Goal: Task Accomplishment & Management: Use online tool/utility

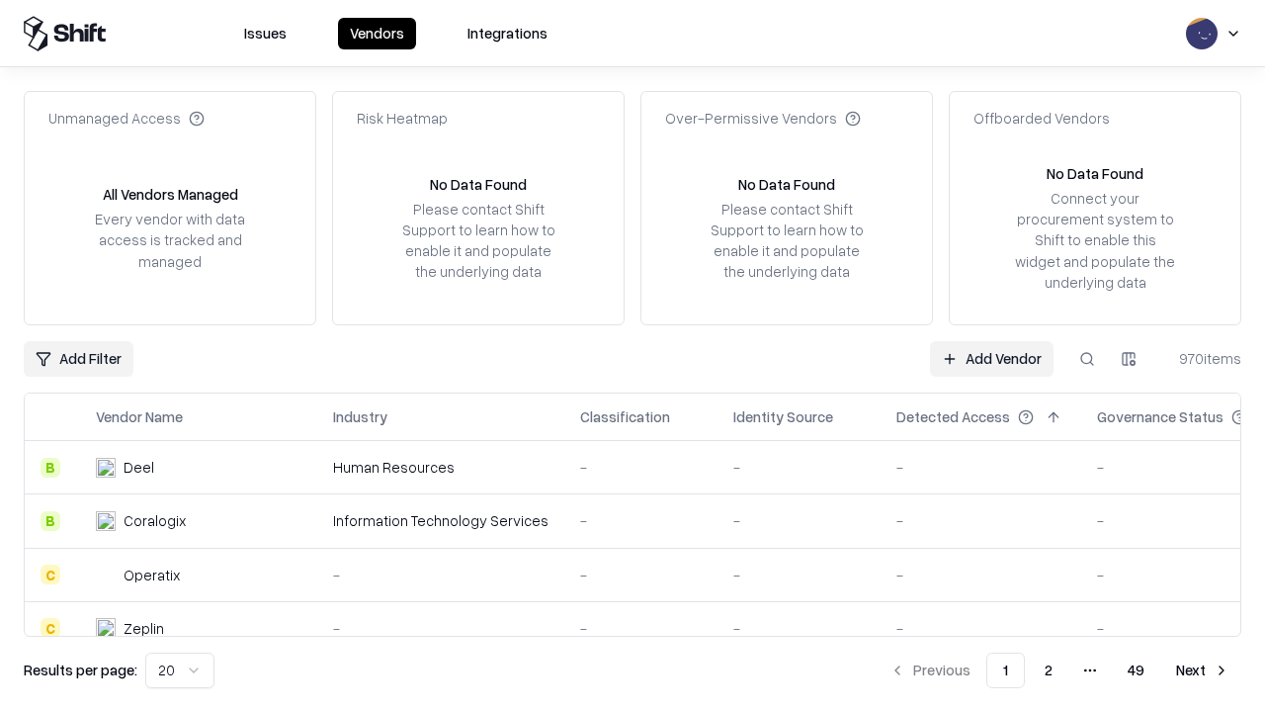
click at [991, 358] on link "Add Vendor" at bounding box center [992, 359] width 124 height 36
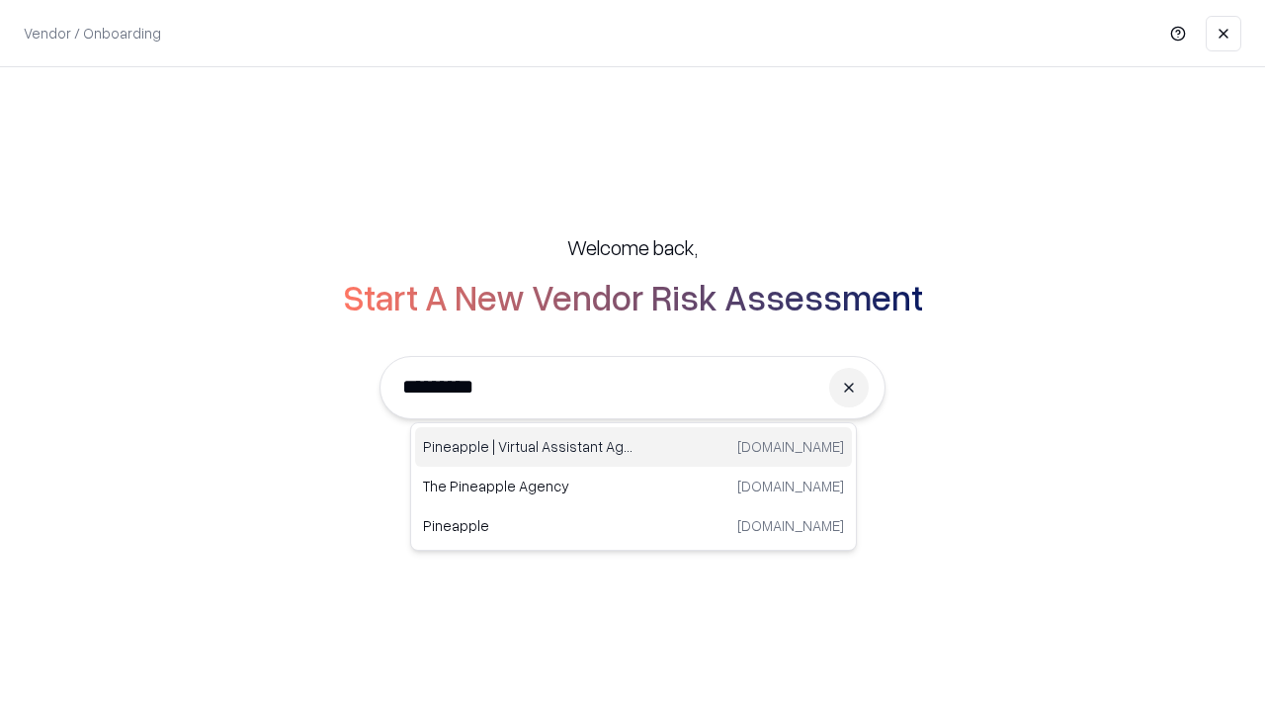
click at [634, 447] on div "Pineapple | Virtual Assistant Agency [DOMAIN_NAME]" at bounding box center [633, 447] width 437 height 40
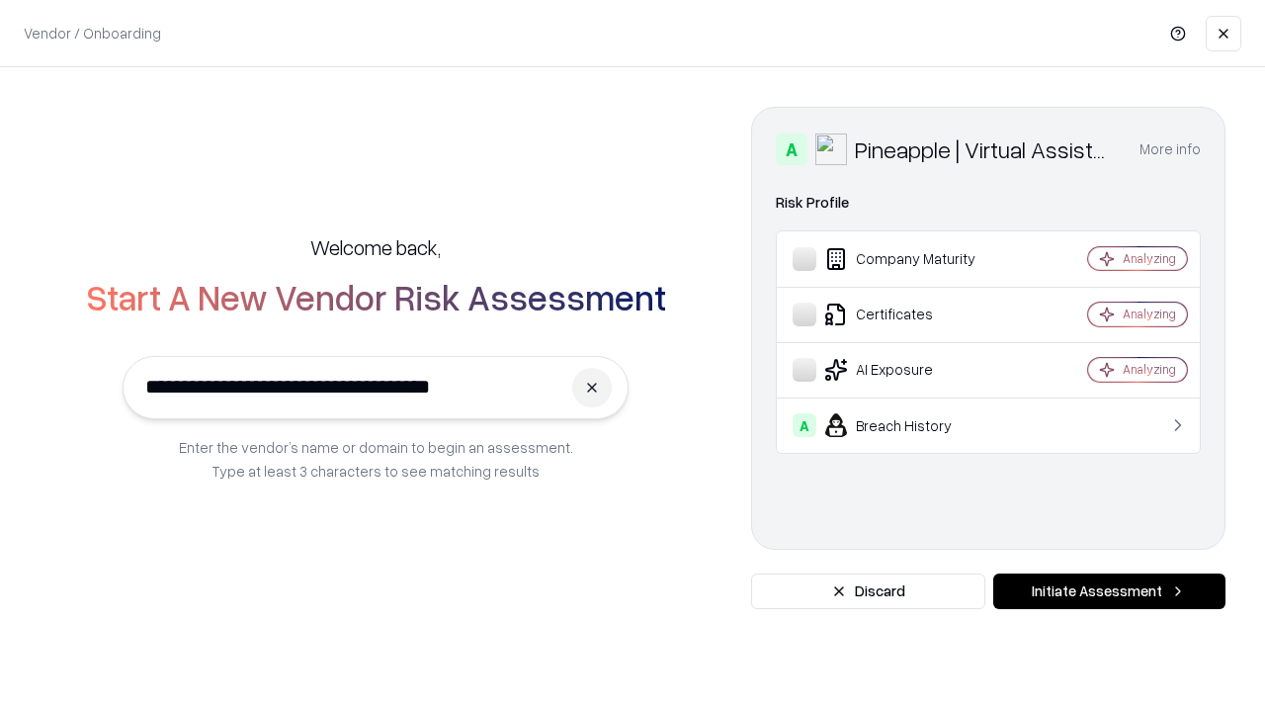
type input "**********"
click at [1109, 591] on button "Initiate Assessment" at bounding box center [1109, 591] width 232 height 36
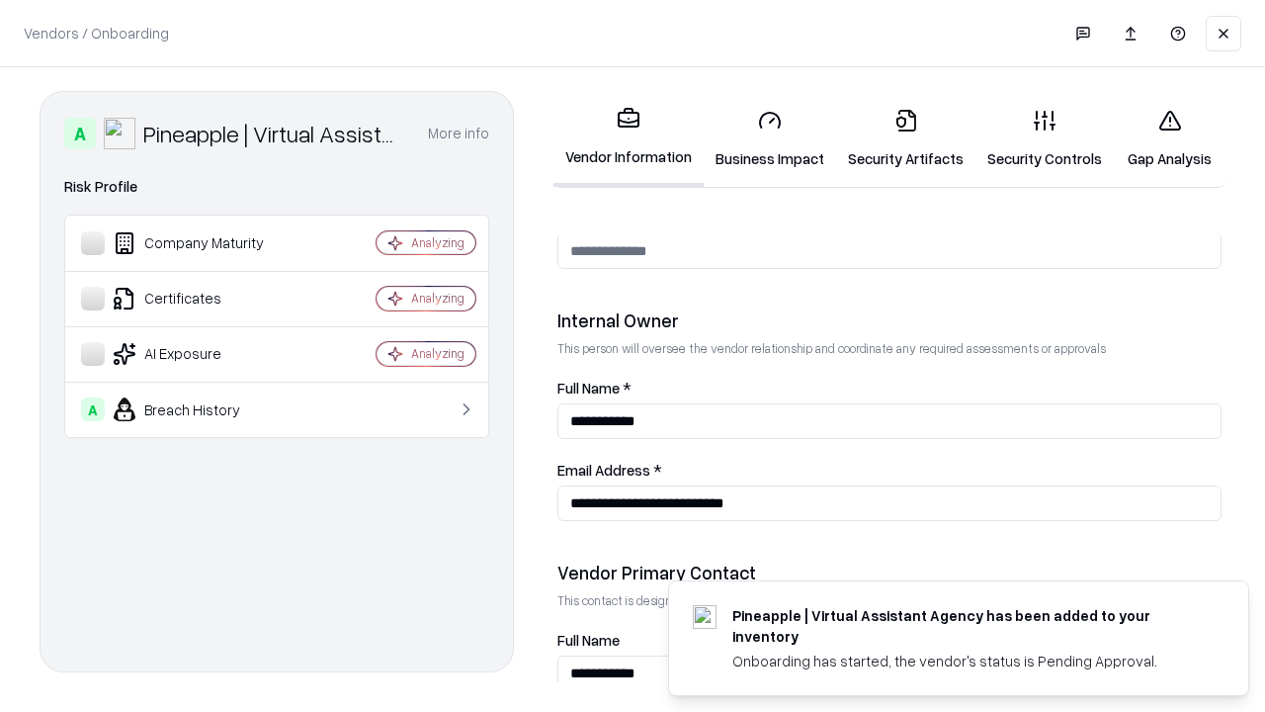
scroll to position [1024, 0]
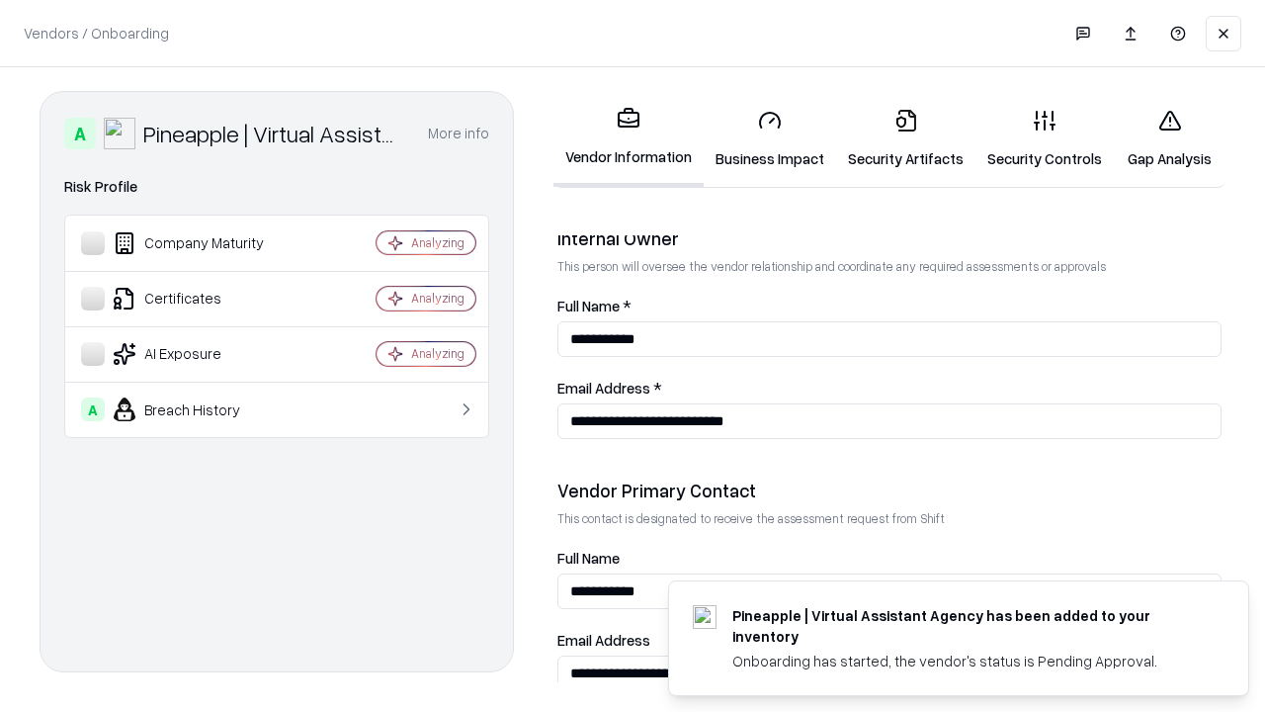
click at [770, 138] on link "Business Impact" at bounding box center [770, 139] width 132 height 92
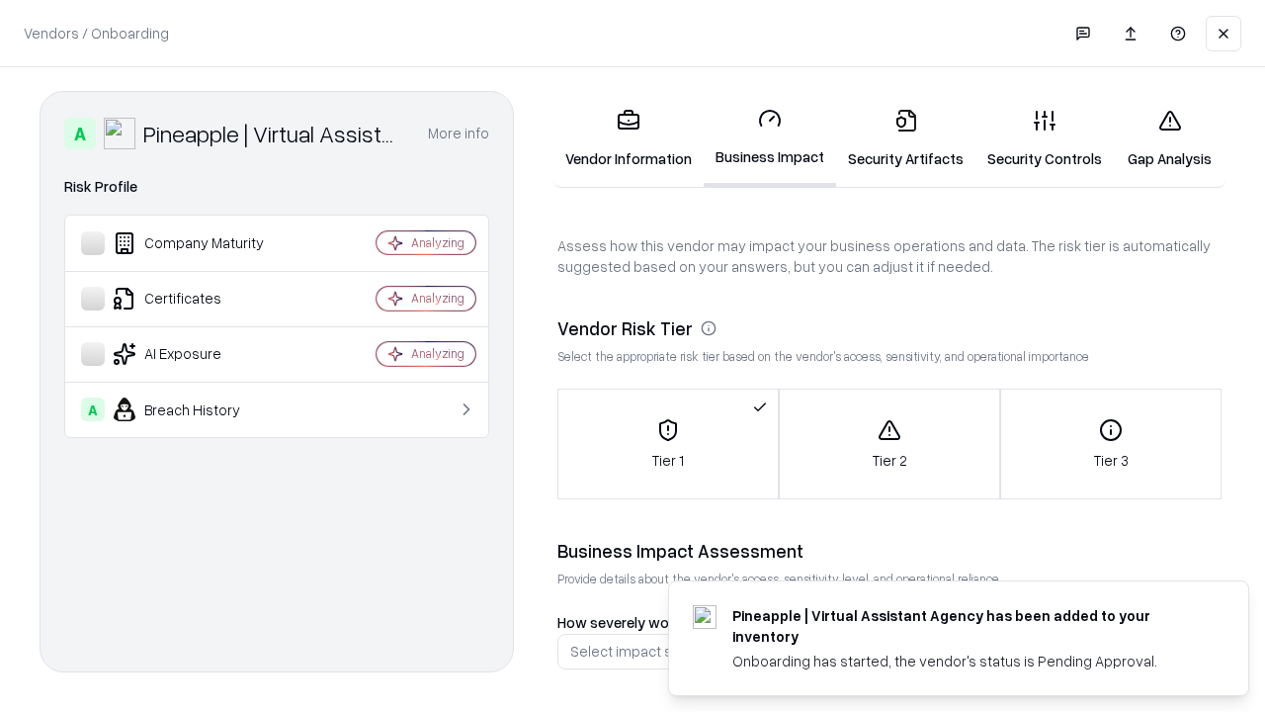
click at [905, 138] on link "Security Artifacts" at bounding box center [905, 139] width 139 height 92
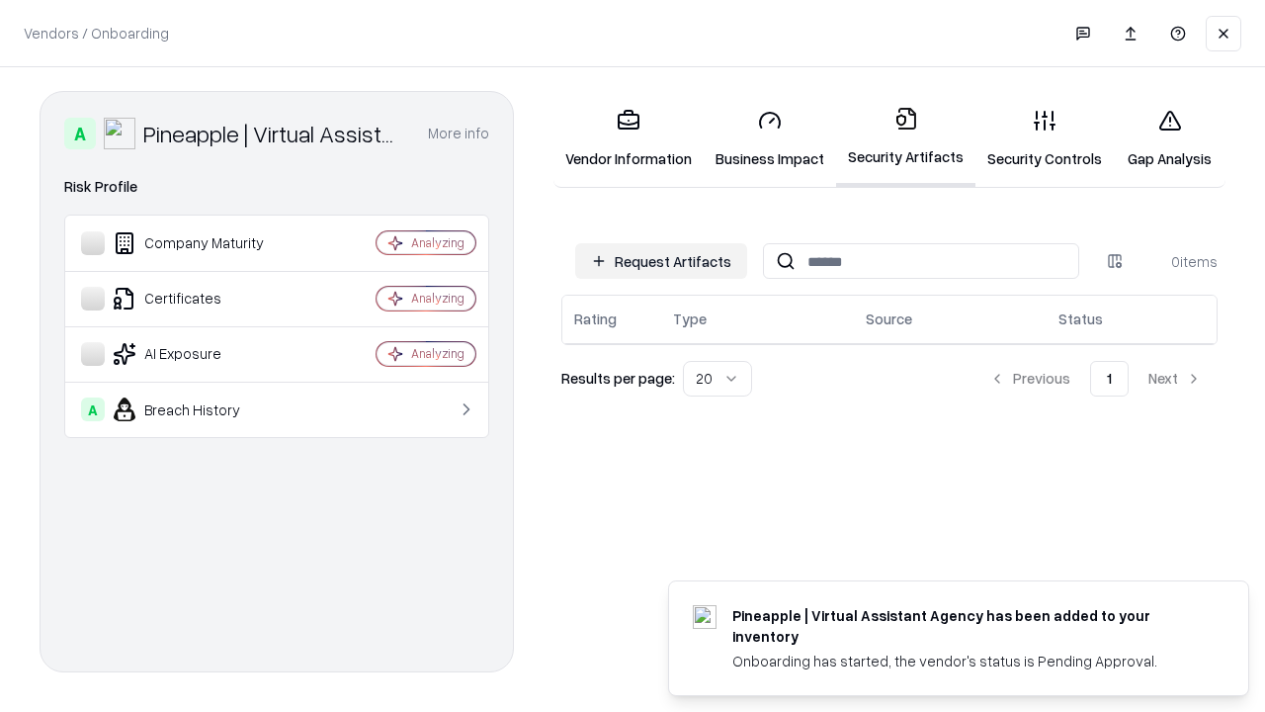
click at [661, 261] on button "Request Artifacts" at bounding box center [661, 261] width 172 height 36
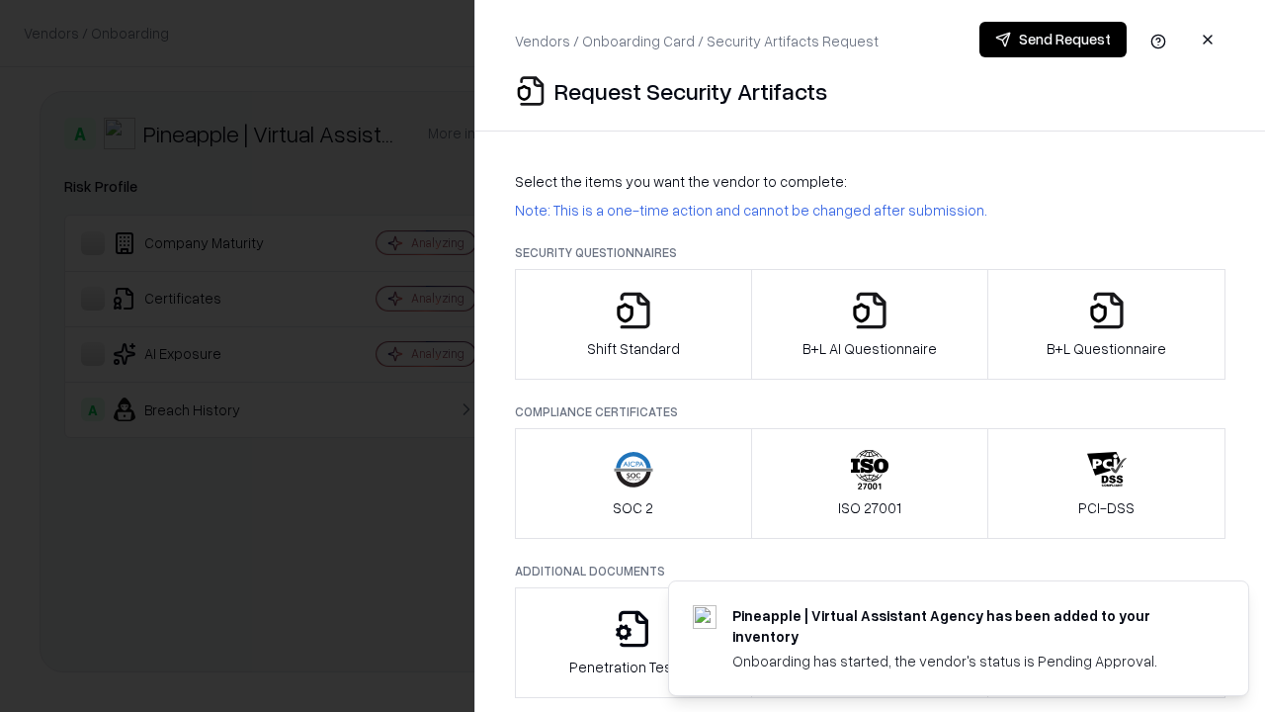
click at [633, 324] on icon "button" at bounding box center [634, 311] width 40 height 40
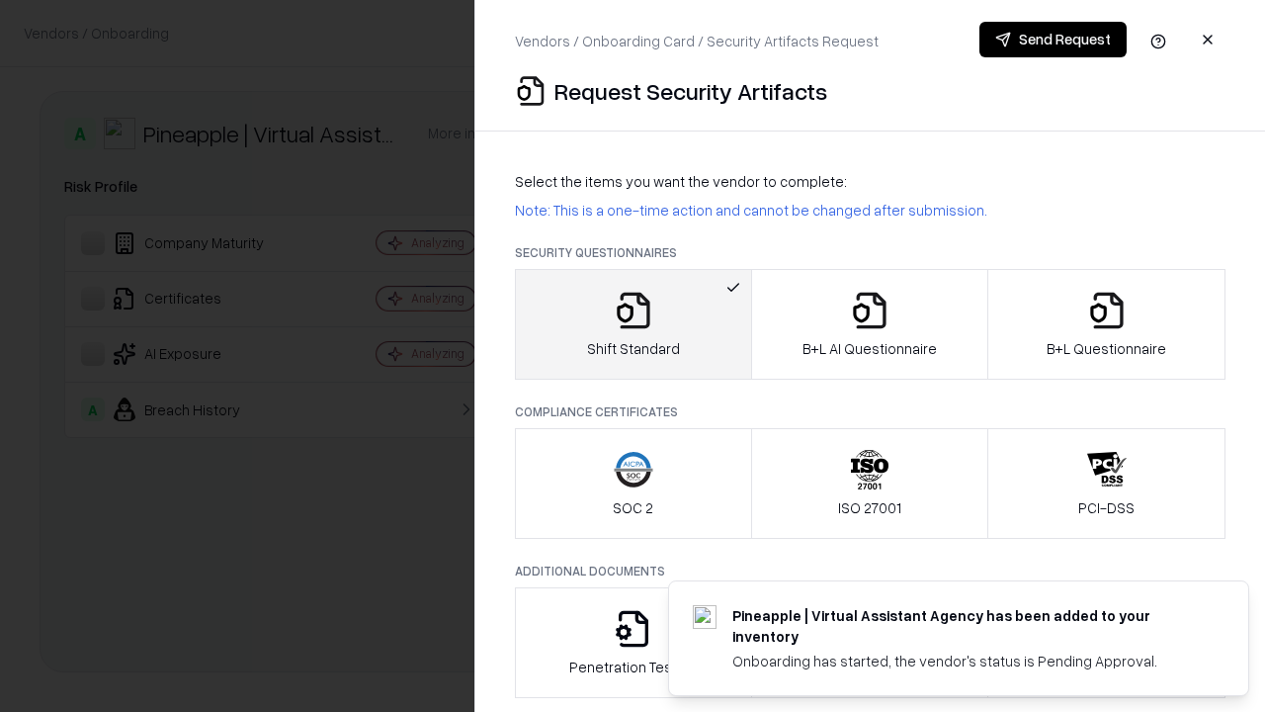
click at [1053, 40] on button "Send Request" at bounding box center [1053, 40] width 147 height 36
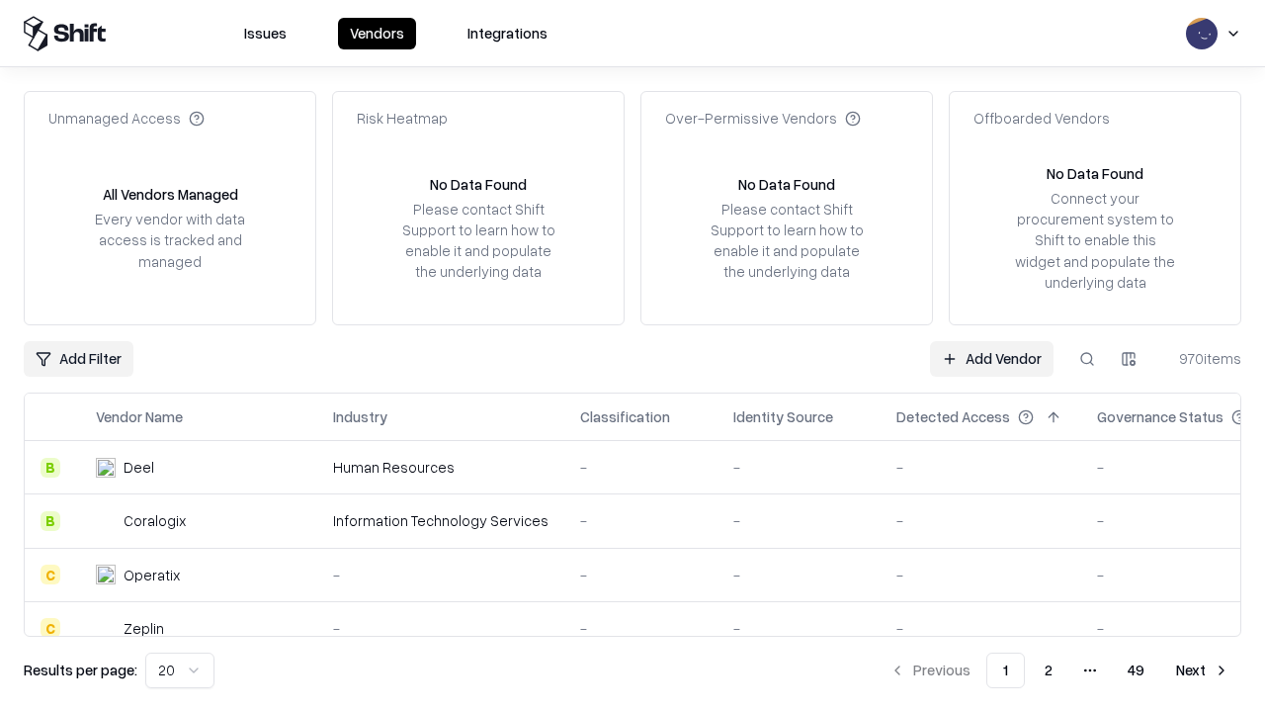
click at [991, 358] on link "Add Vendor" at bounding box center [992, 359] width 124 height 36
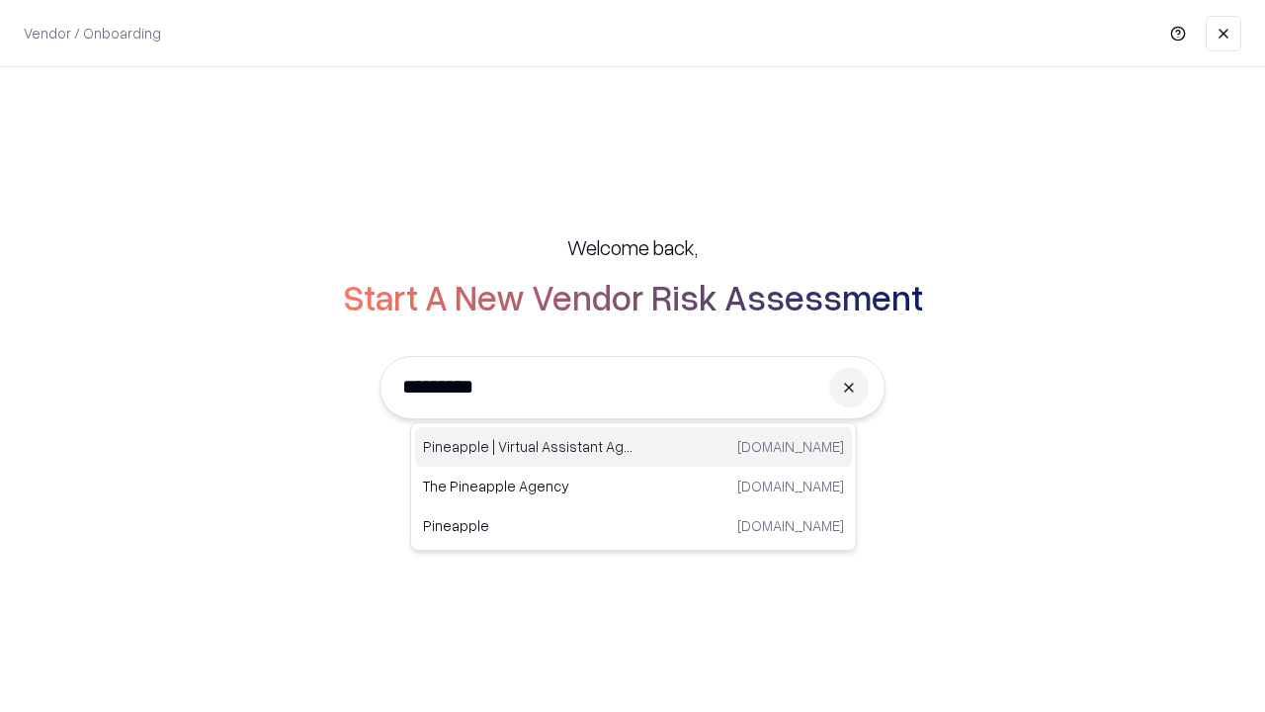
click at [634, 447] on div "Pineapple | Virtual Assistant Agency [DOMAIN_NAME]" at bounding box center [633, 447] width 437 height 40
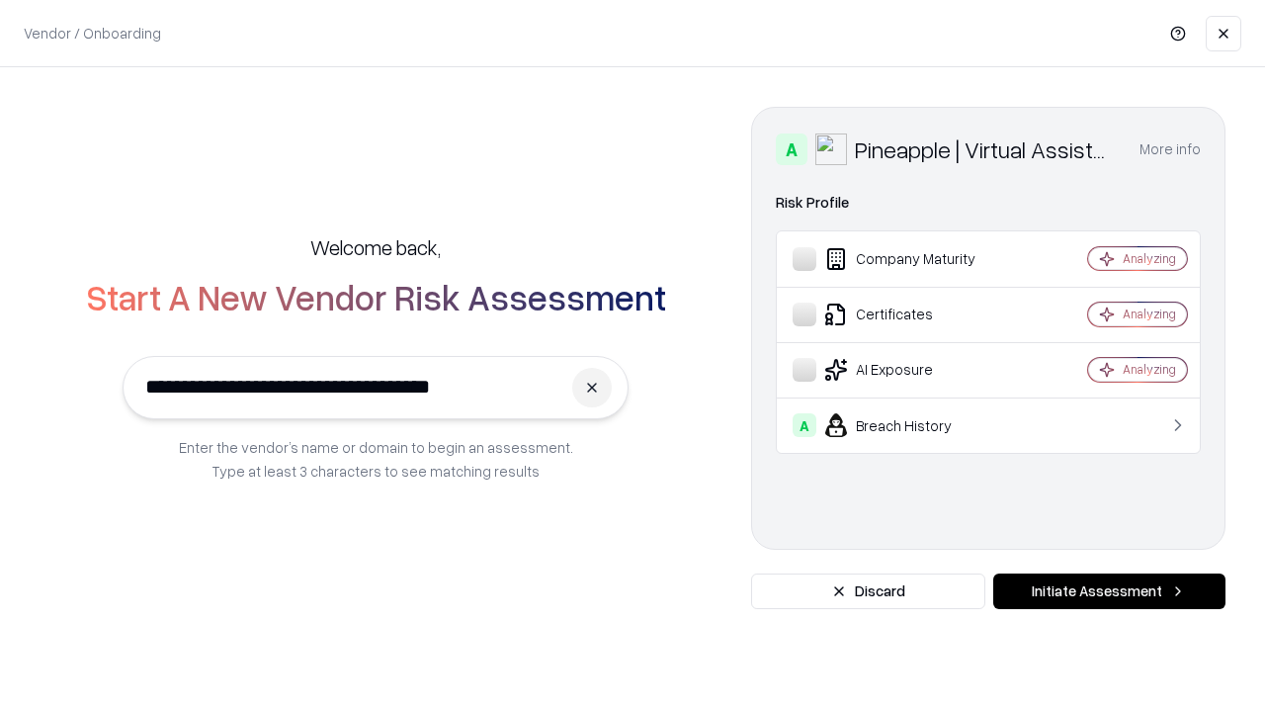
type input "**********"
click at [1109, 591] on button "Initiate Assessment" at bounding box center [1109, 591] width 232 height 36
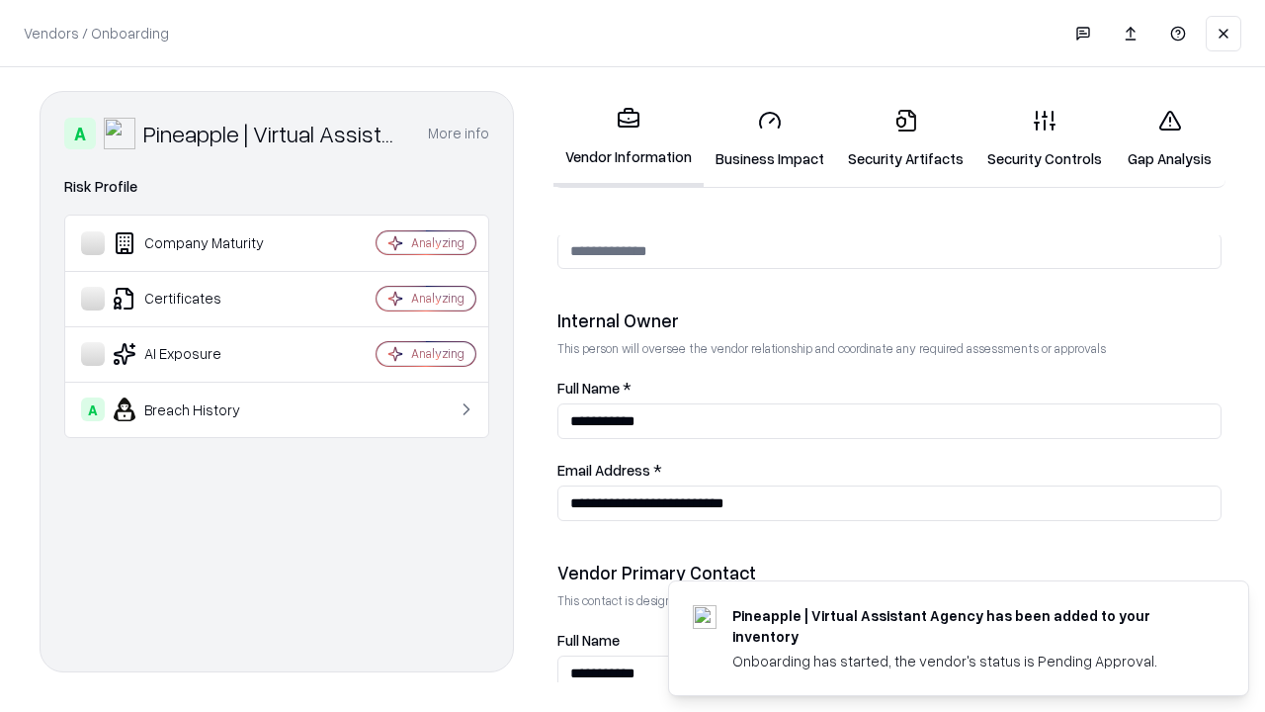
scroll to position [1024, 0]
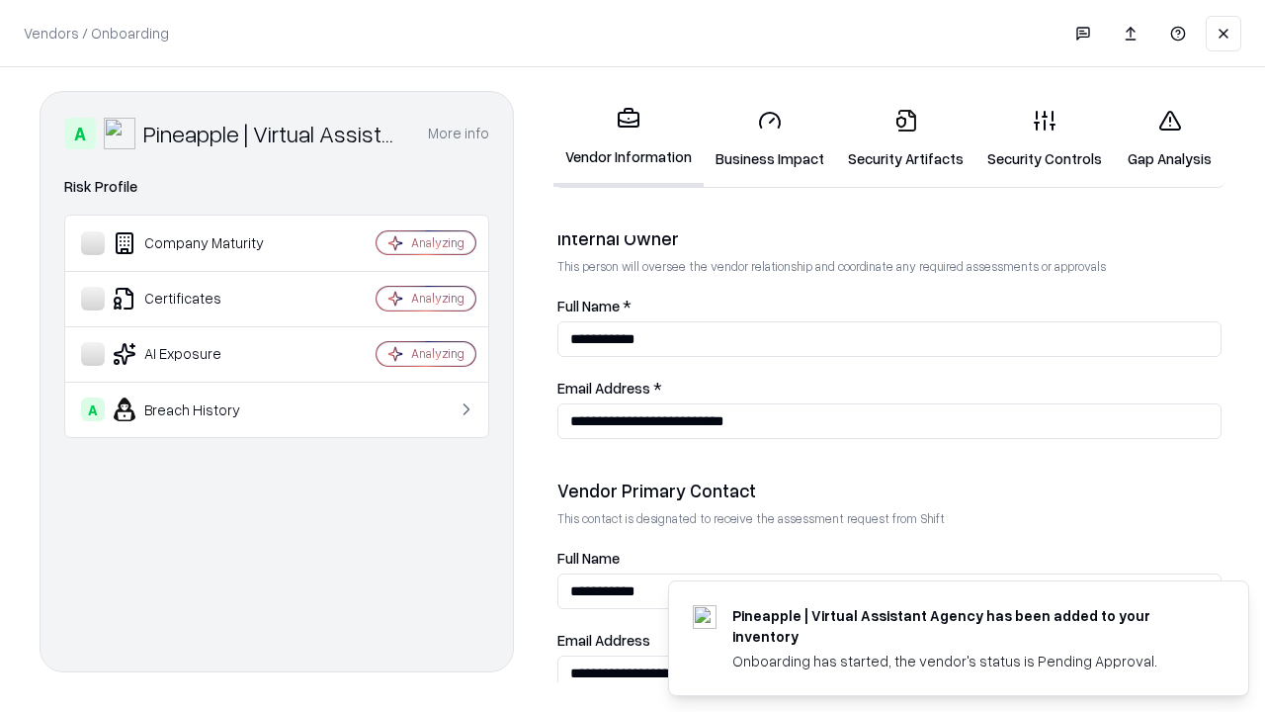
click at [1169, 138] on link "Gap Analysis" at bounding box center [1170, 139] width 112 height 92
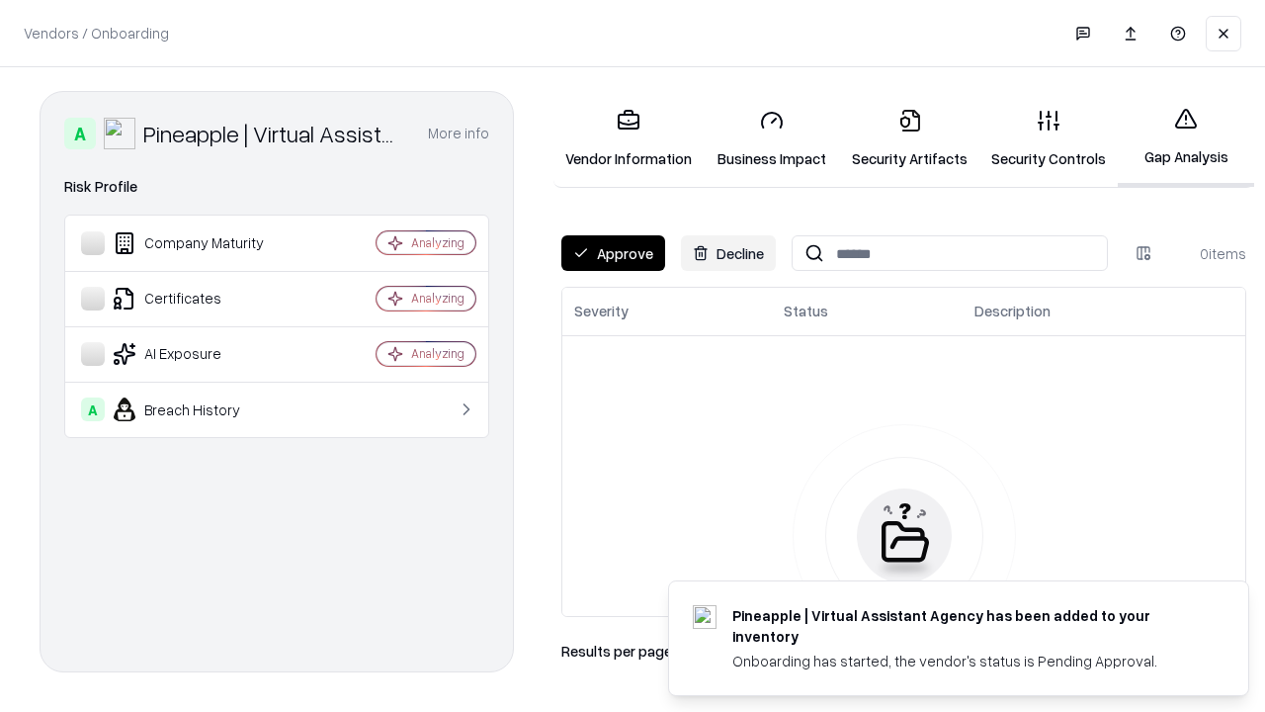
click at [613, 253] on button "Approve" at bounding box center [613, 253] width 104 height 36
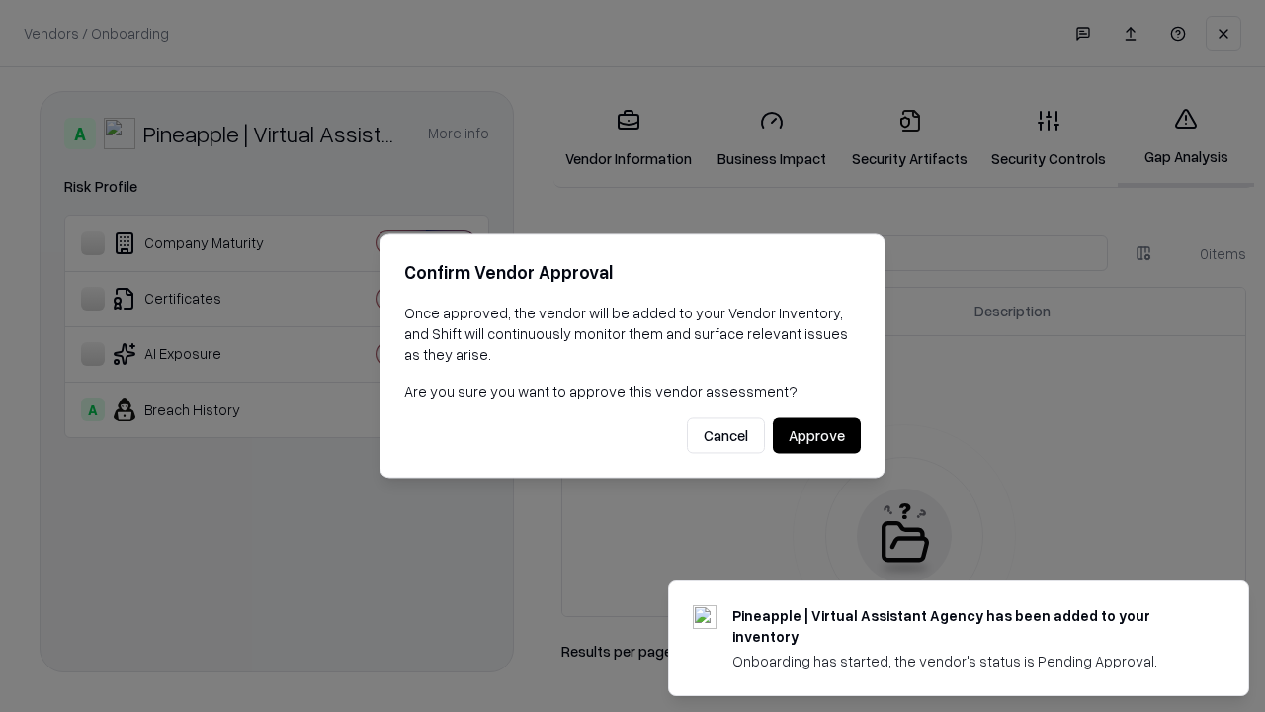
click at [816, 435] on button "Approve" at bounding box center [817, 436] width 88 height 36
